Goal: Task Accomplishment & Management: Use online tool/utility

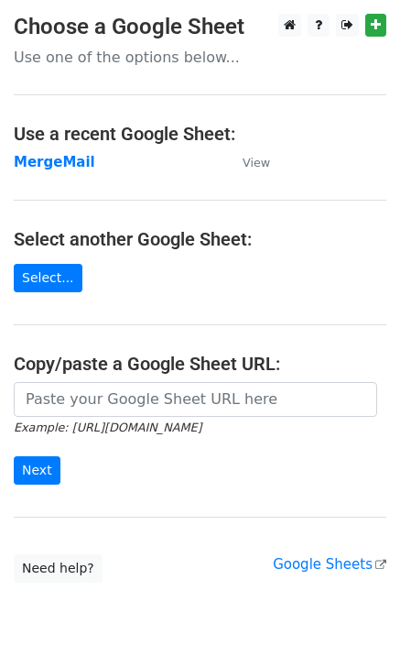
click at [61, 160] on strong "MergeMail" at bounding box center [55, 162] width 82 height 16
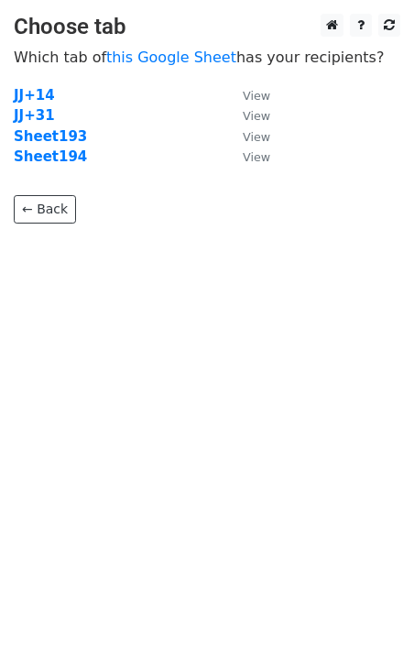
click at [60, 162] on strong "Sheet194" at bounding box center [50, 156] width 73 height 16
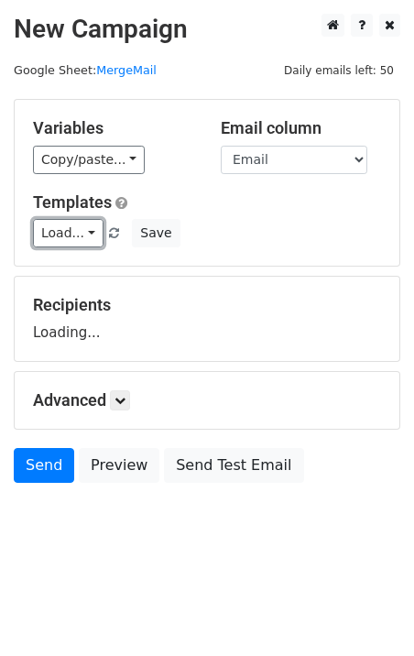
click at [56, 228] on link "Load..." at bounding box center [68, 233] width 71 height 28
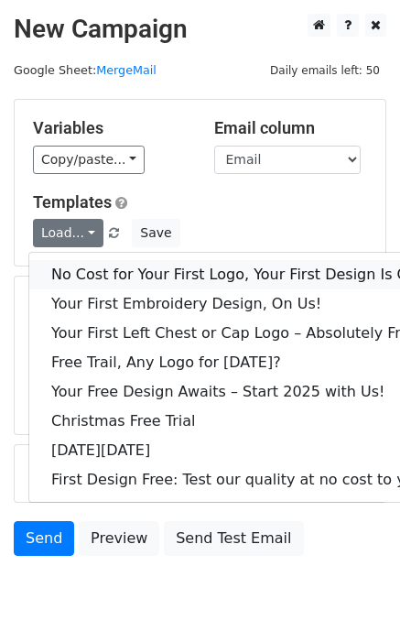
click at [114, 264] on link "No Cost for Your First Logo, Your First Design Is On Us!" at bounding box center [249, 274] width 440 height 29
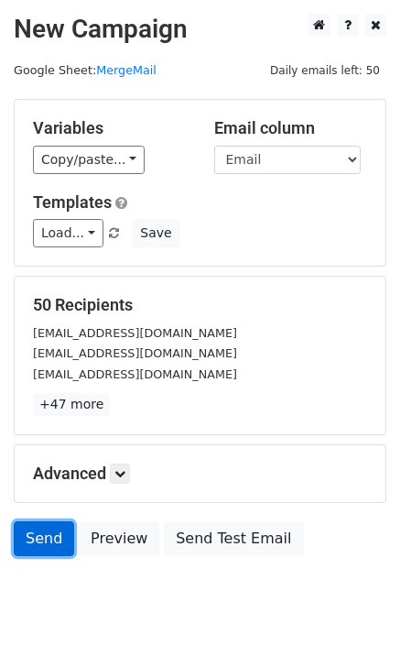
click at [39, 552] on link "Send" at bounding box center [44, 538] width 60 height 35
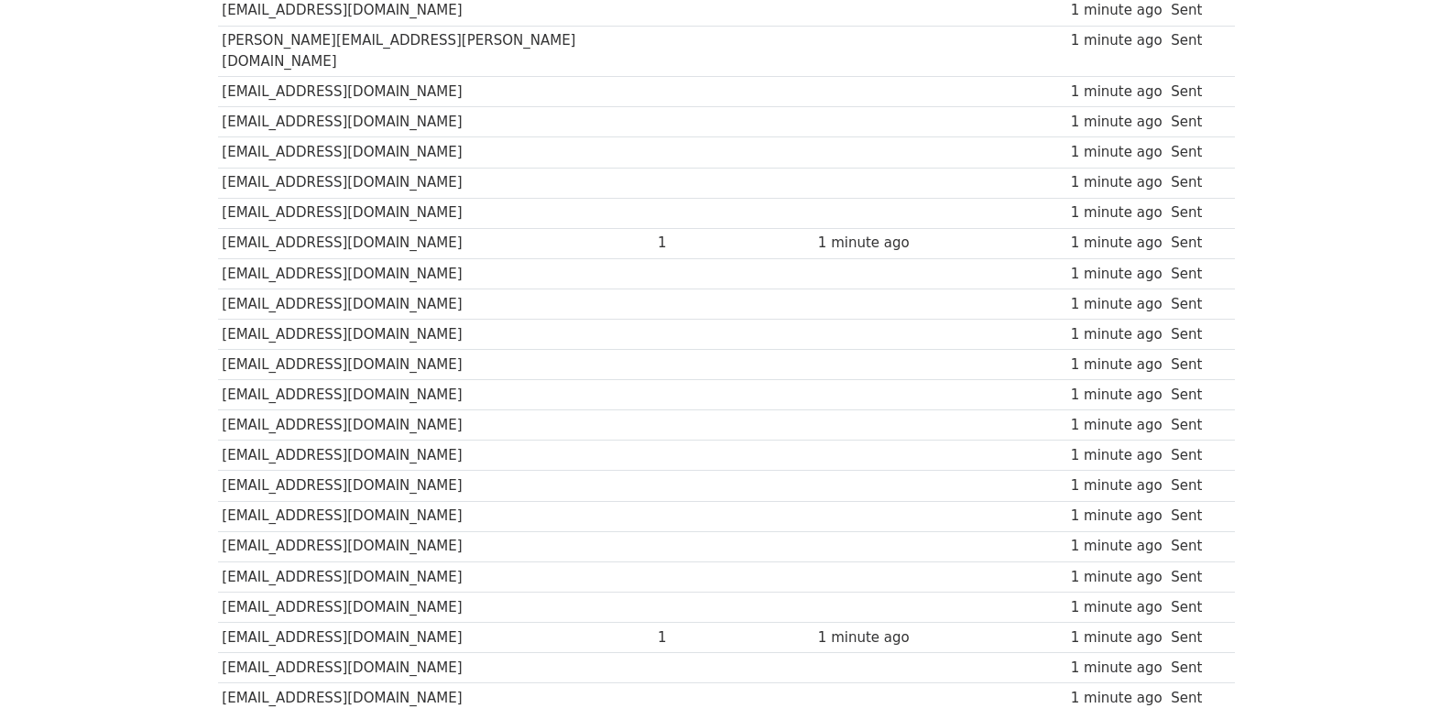
scroll to position [1275, 0]
